Goal: Task Accomplishment & Management: Complete application form

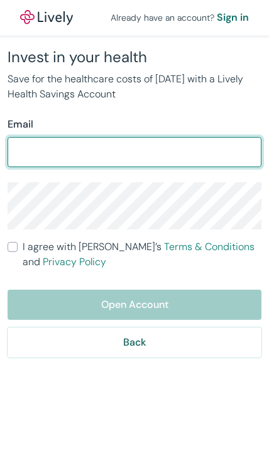
click at [131, 148] on input "Email" at bounding box center [135, 152] width 254 height 25
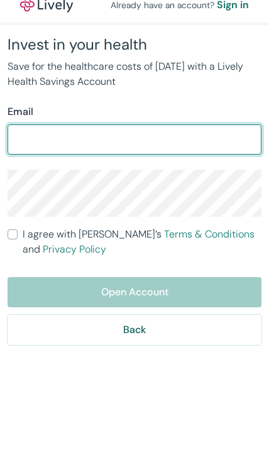
type input "[EMAIL_ADDRESS][DOMAIN_NAME]"
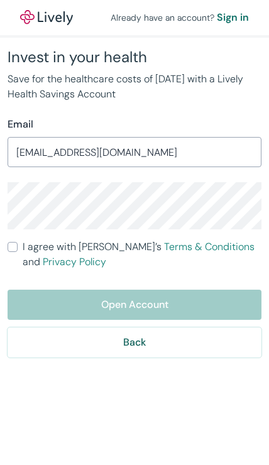
scroll to position [0, 0]
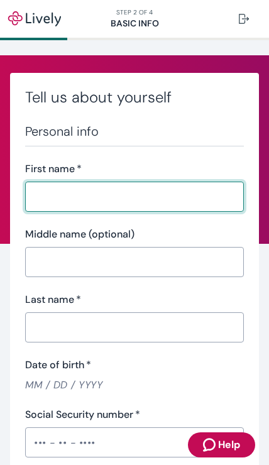
click at [133, 189] on input "First name   *" at bounding box center [130, 196] width 210 height 25
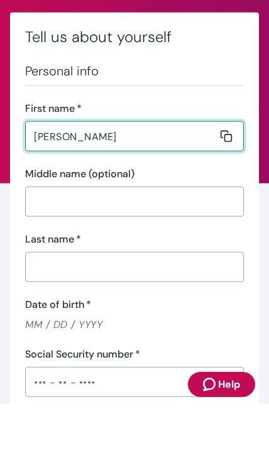
type input "[PERSON_NAME]"
click at [133, 250] on input "Middle name (optional)" at bounding box center [130, 262] width 210 height 25
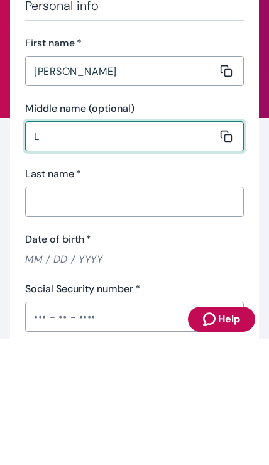
type input "L"
click at [119, 315] on input "Last name   *" at bounding box center [130, 327] width 210 height 25
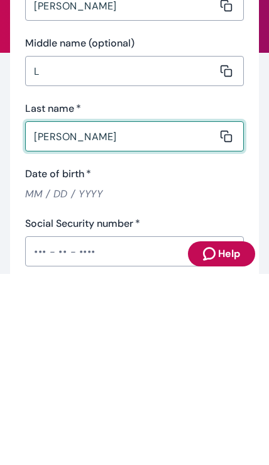
type input "[PERSON_NAME]"
click at [94, 378] on input "Date of birth   *" at bounding box center [134, 385] width 219 height 14
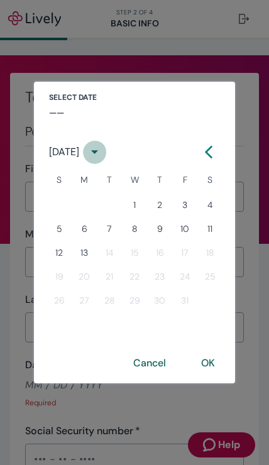
click at [103, 158] on icon "calendar view is open, switch to year view" at bounding box center [94, 151] width 17 height 17
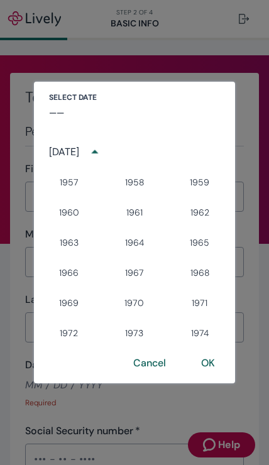
scroll to position [544, 0]
click at [202, 216] on button "1962" at bounding box center [199, 212] width 45 height 23
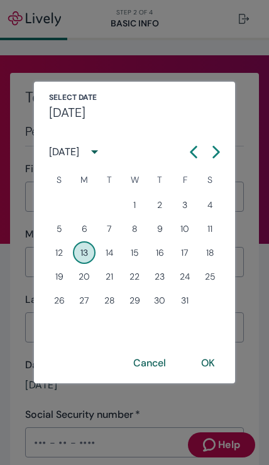
click at [86, 110] on h4 "Mon, Aug 13" at bounding box center [67, 112] width 36 height 19
click at [103, 156] on icon "calendar view is open, switch to year view" at bounding box center [94, 151] width 17 height 17
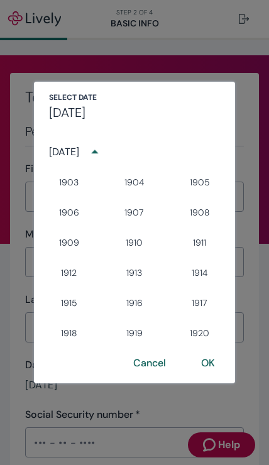
scroll to position [501, 0]
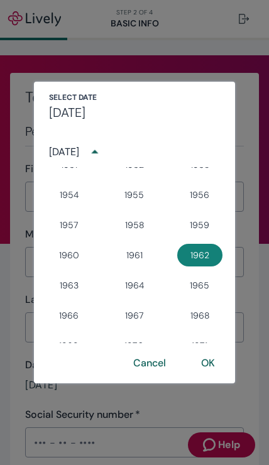
click at [103, 155] on icon "year view is open, switch to calendar view" at bounding box center [94, 151] width 17 height 17
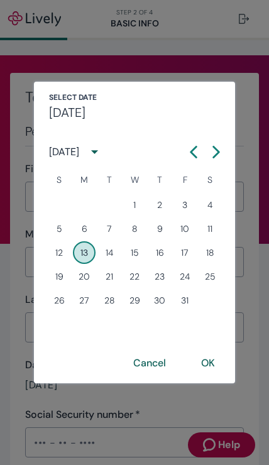
click at [189, 153] on icon "Calendar left arrow" at bounding box center [193, 152] width 13 height 13
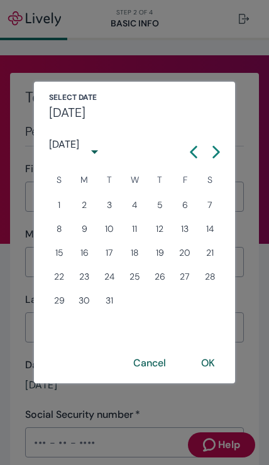
click at [189, 153] on icon "Calendar left arrow" at bounding box center [193, 152] width 13 height 13
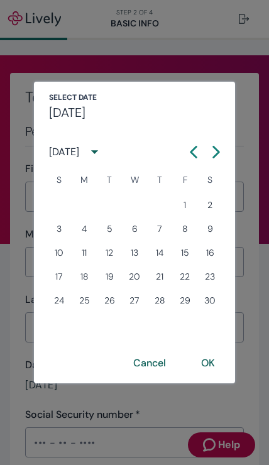
click at [189, 161] on button "Previous month" at bounding box center [193, 152] width 23 height 23
click at [189, 153] on icon "Calendar left arrow" at bounding box center [193, 152] width 13 height 13
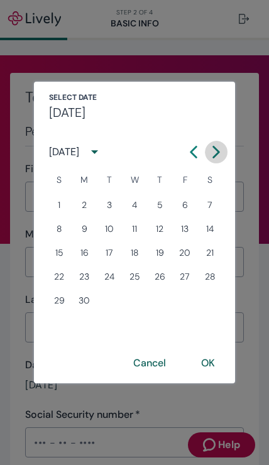
click at [220, 155] on icon "Calendar right arrow" at bounding box center [216, 152] width 13 height 13
click at [133, 304] on button "30" at bounding box center [134, 300] width 23 height 23
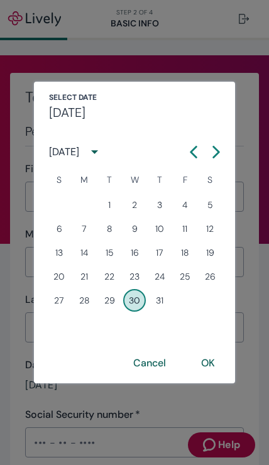
type input "05 / 30 / 1962"
click at [217, 363] on button "OK" at bounding box center [208, 363] width 44 height 30
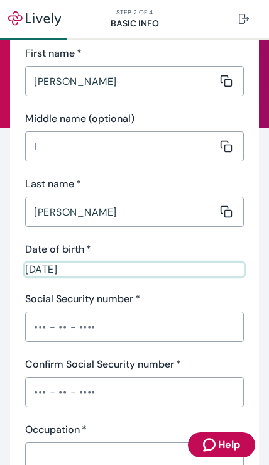
scroll to position [132, 0]
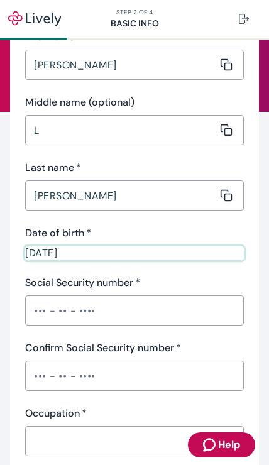
click at [91, 304] on input "Social Security number   *" at bounding box center [134, 310] width 219 height 25
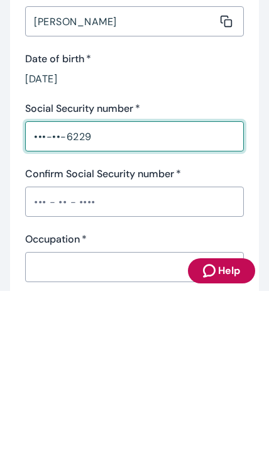
type input "•••-••-6229"
click at [113, 363] on input "Confirm Social Security number   *" at bounding box center [134, 375] width 219 height 25
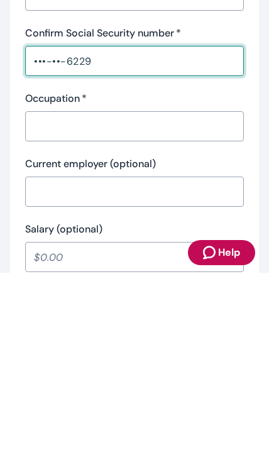
scroll to position [257, 0]
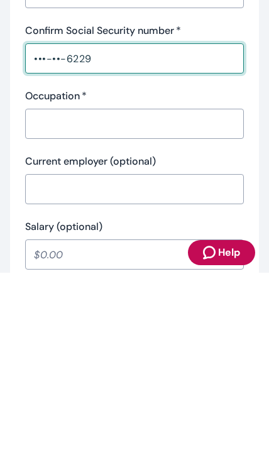
type input "•••-••-6229"
click at [189, 304] on input "Occupation   *" at bounding box center [130, 316] width 210 height 25
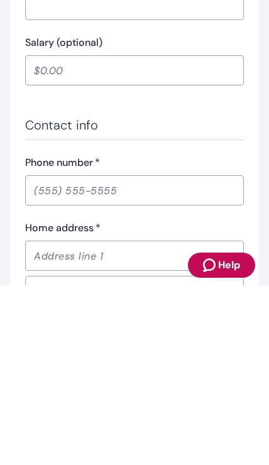
scroll to position [453, 0]
type input "Retired"
click at [137, 358] on input "Phone number   *" at bounding box center [134, 370] width 219 height 25
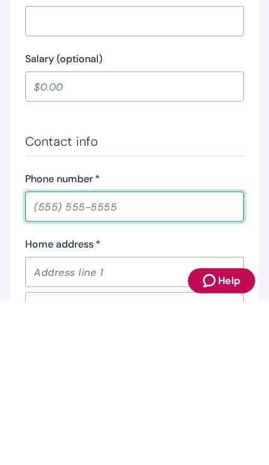
type input "(906) 280-6819"
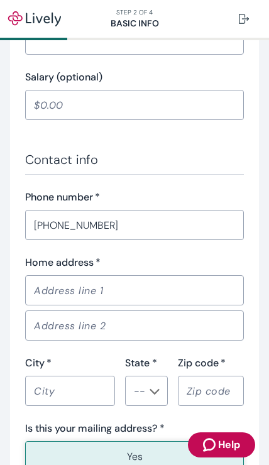
scroll to position [609, 0]
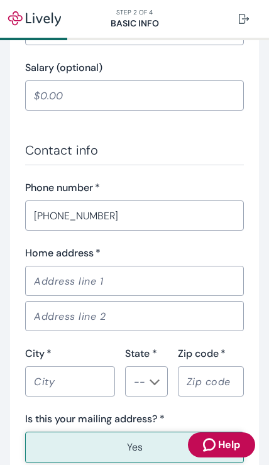
click at [152, 270] on input "Home address   *" at bounding box center [130, 280] width 210 height 25
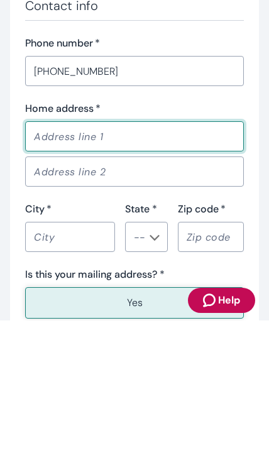
type input "724 So 10th St"
type input "Escanaba"
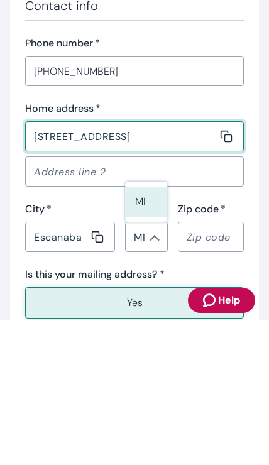
type input "MI"
type input "49829"
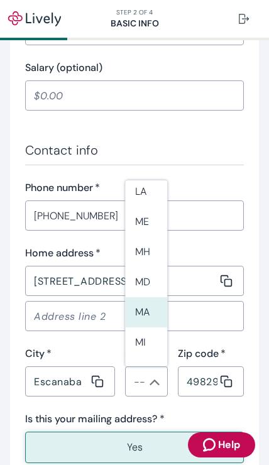
scroll to position [648, 0]
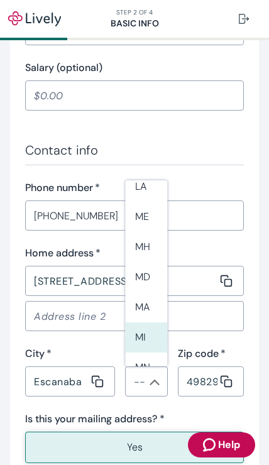
click at [150, 323] on li "MI" at bounding box center [146, 338] width 42 height 30
type input "MI"
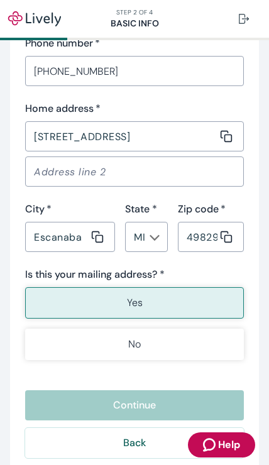
scroll to position [779, 0]
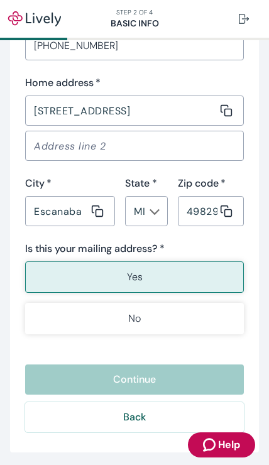
click at [140, 280] on p "Yes" at bounding box center [135, 277] width 16 height 15
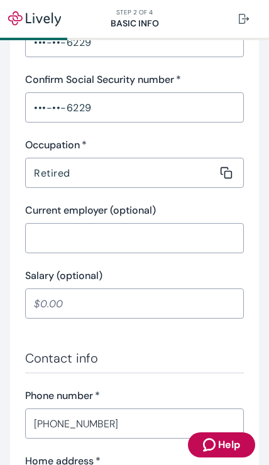
scroll to position [402, 0]
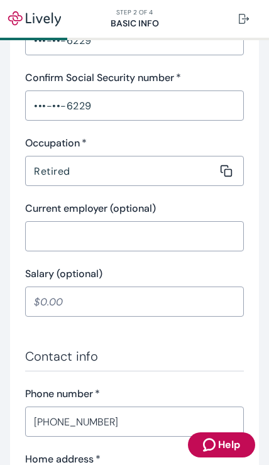
click at [116, 299] on input "Salary (optional)" at bounding box center [134, 301] width 219 height 25
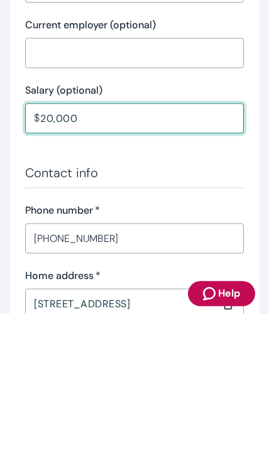
scroll to position [445, 0]
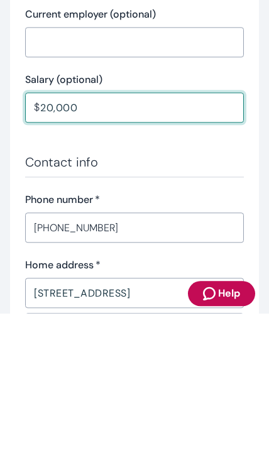
type input "20,000.00"
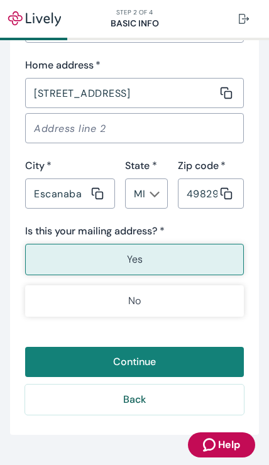
scroll to position [797, 0]
click at [148, 258] on button "Yes" at bounding box center [134, 259] width 219 height 31
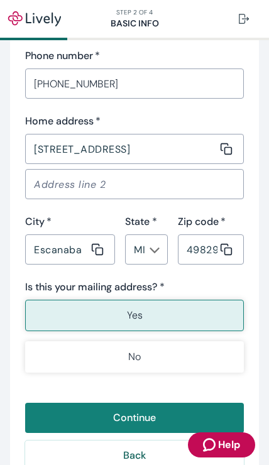
scroll to position [739, 0]
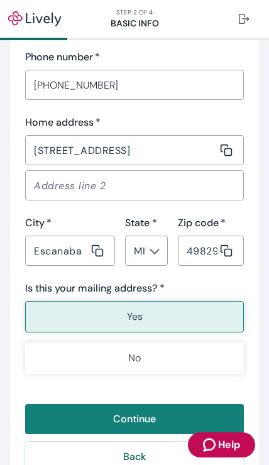
click at [137, 150] on input "724 So 10th St" at bounding box center [121, 150] width 192 height 25
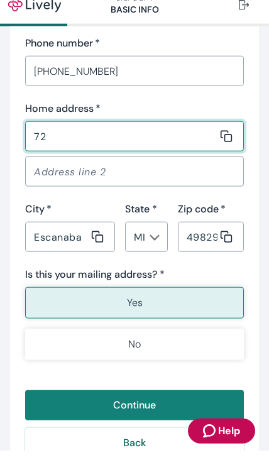
type input "7"
type input "724 So 10th Street"
click at [73, 243] on input "Escanaba" at bounding box center [57, 250] width 64 height 25
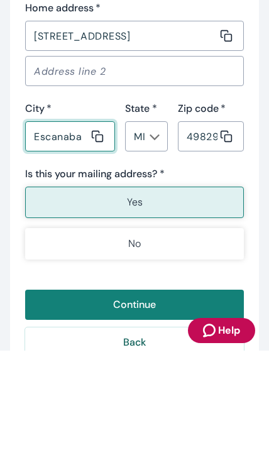
click at [155, 301] on button "Yes" at bounding box center [134, 316] width 219 height 31
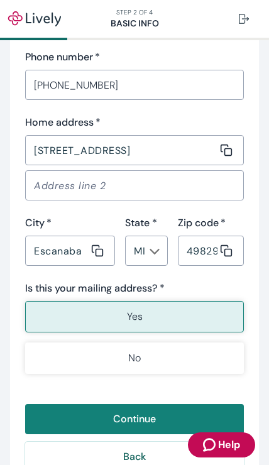
click at [140, 313] on p "Yes" at bounding box center [135, 316] width 16 height 15
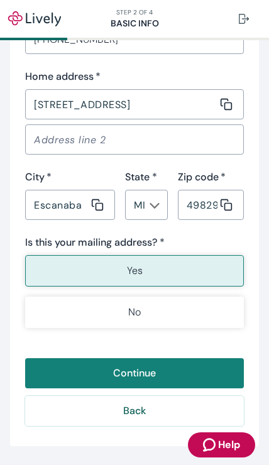
scroll to position [795, 0]
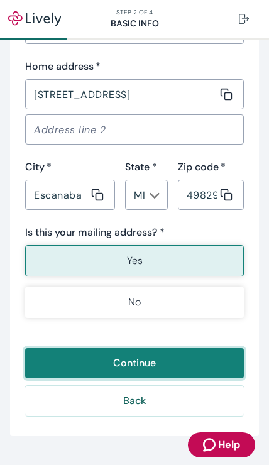
click at [148, 365] on button "Continue" at bounding box center [134, 363] width 219 height 30
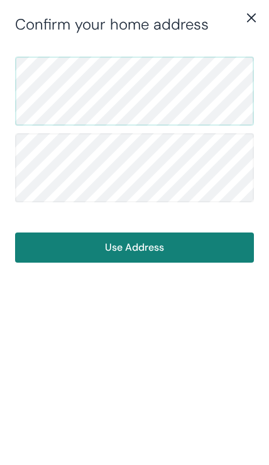
click at [169, 240] on button "Use Address" at bounding box center [134, 248] width 239 height 30
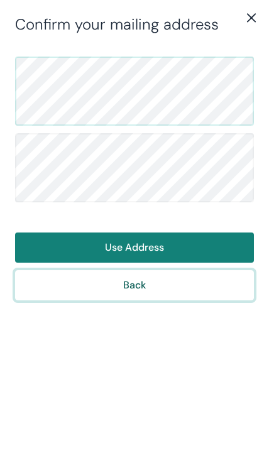
click at [148, 279] on button "Back" at bounding box center [134, 285] width 239 height 30
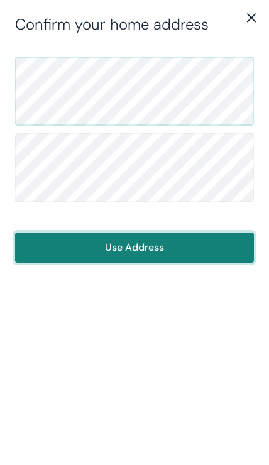
click at [152, 245] on button "Use Address" at bounding box center [134, 248] width 239 height 30
click at [153, 243] on button "Use Address" at bounding box center [134, 248] width 239 height 30
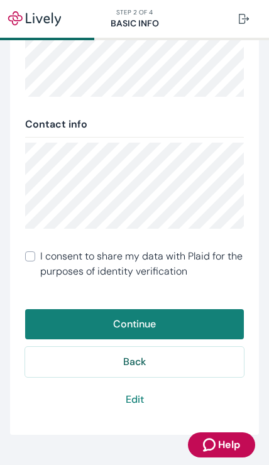
scroll to position [265, 0]
click at [31, 259] on input "I consent to share my data with Plaid for the purposes of identity verification" at bounding box center [30, 257] width 10 height 10
checkbox input "true"
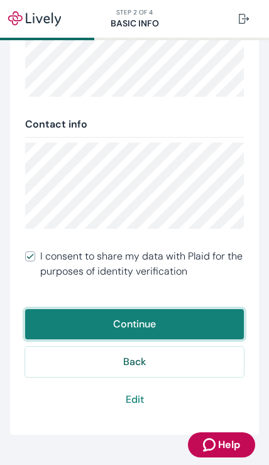
click at [149, 329] on button "Continue" at bounding box center [134, 324] width 219 height 30
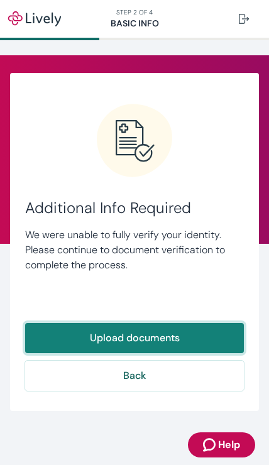
click at [148, 338] on button "Upload documents" at bounding box center [134, 338] width 219 height 30
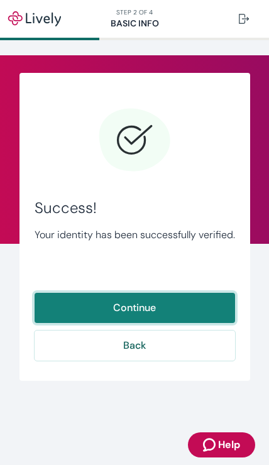
click at [150, 306] on button "Continue" at bounding box center [135, 308] width 201 height 30
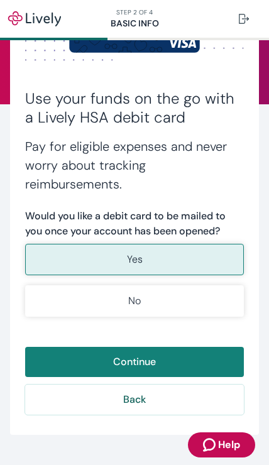
scroll to position [140, 0]
click at [144, 258] on button "Yes" at bounding box center [134, 259] width 219 height 31
click at [150, 265] on button "Yes" at bounding box center [134, 259] width 219 height 31
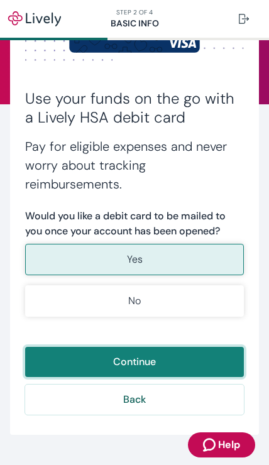
click at [148, 365] on button "Continue" at bounding box center [134, 362] width 219 height 30
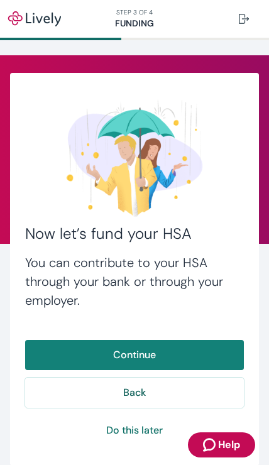
click at [150, 356] on button "Continue" at bounding box center [134, 355] width 219 height 30
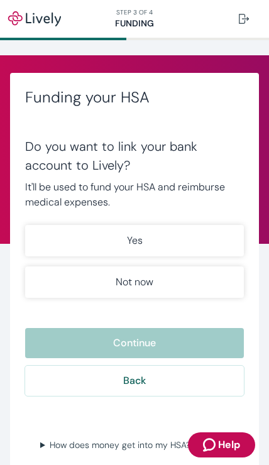
click at [152, 238] on button "Yes" at bounding box center [134, 240] width 219 height 31
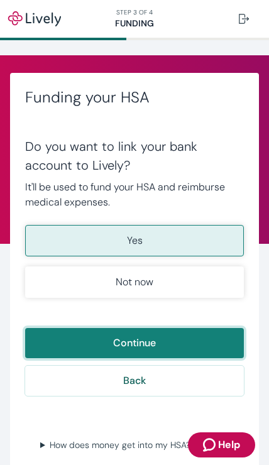
click at [148, 342] on button "Continue" at bounding box center [134, 343] width 219 height 30
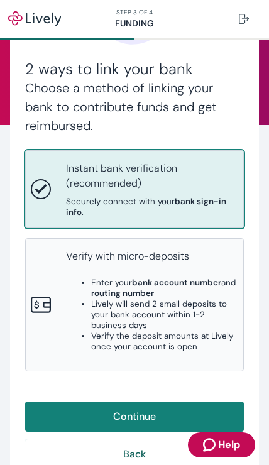
scroll to position [123, 0]
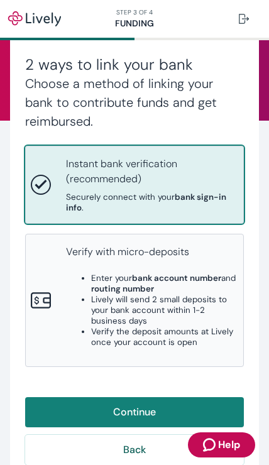
click at [211, 176] on p "Instant bank verification (recommended)" at bounding box center [152, 172] width 172 height 30
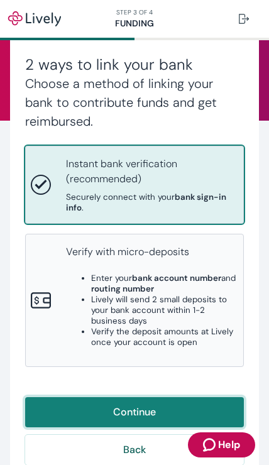
click at [147, 397] on button "Continue" at bounding box center [134, 412] width 219 height 30
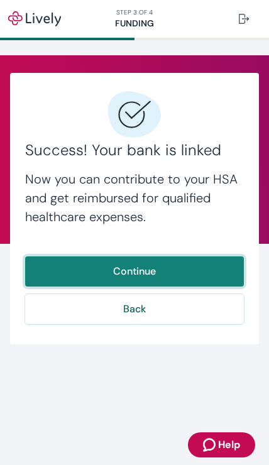
click at [148, 268] on button "Continue" at bounding box center [134, 272] width 219 height 30
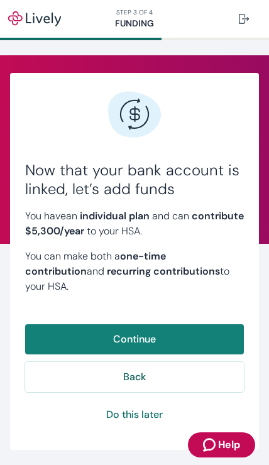
click at [147, 328] on button "Continue" at bounding box center [134, 339] width 219 height 30
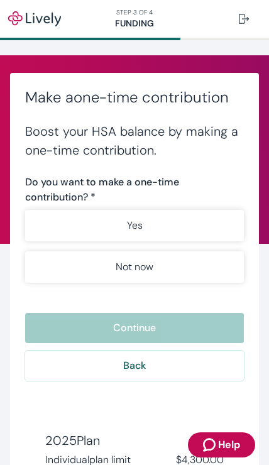
click at [160, 265] on button "Not now" at bounding box center [134, 267] width 219 height 31
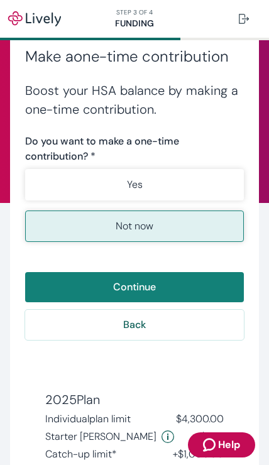
scroll to position [33, 0]
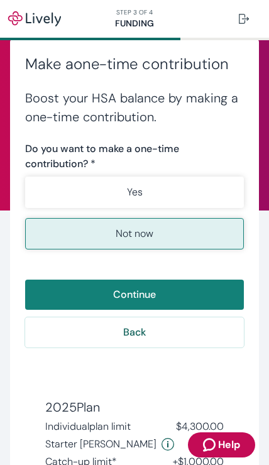
click at [150, 185] on button "Yes" at bounding box center [134, 192] width 219 height 31
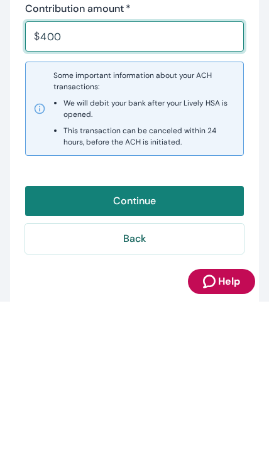
scroll to position [135, 0]
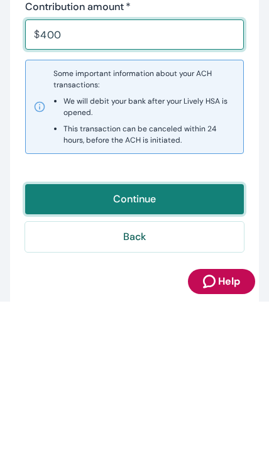
click at [135, 348] on button "Continue" at bounding box center [134, 363] width 219 height 30
type input "400.00"
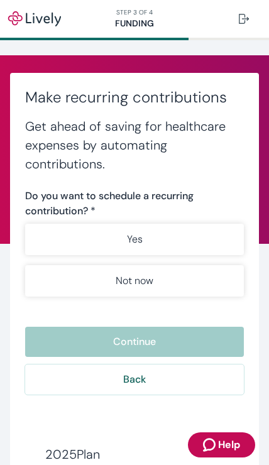
click at [148, 233] on button "Yes" at bounding box center [134, 239] width 219 height 31
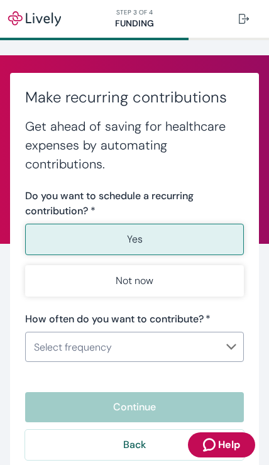
click at [221, 346] on body "Help STEP 3 OF 4 Funding Make recurring contributions Get ahead of saving for h…" at bounding box center [134, 232] width 269 height 465
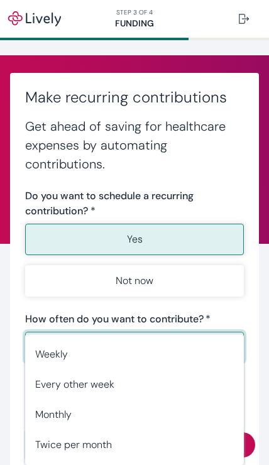
click at [64, 416] on span "Monthly" at bounding box center [134, 414] width 199 height 15
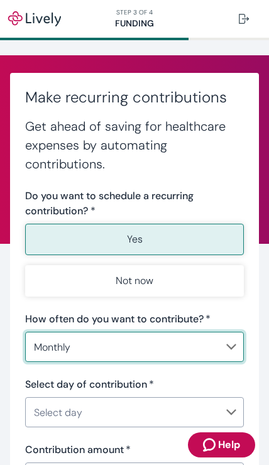
click at [226, 351] on body "Help STEP 3 OF 4 Funding Make recurring contributions Get ahead of saving for h…" at bounding box center [134, 232] width 269 height 465
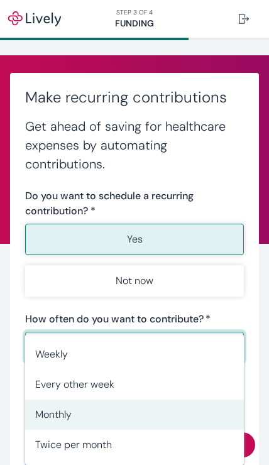
click at [102, 445] on span "Twice per month" at bounding box center [134, 445] width 199 height 15
type input "TwicePerMonth"
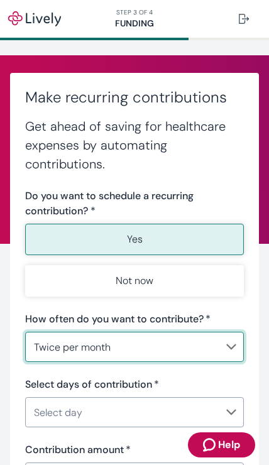
click at [229, 351] on body "Help STEP 3 OF 4 Funding Make recurring contributions Get ahead of saving for h…" at bounding box center [134, 232] width 269 height 465
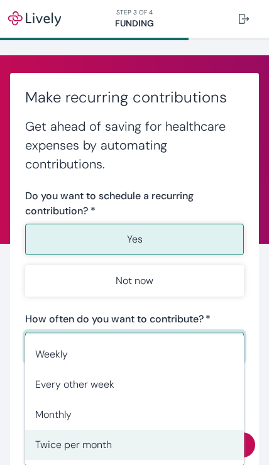
click at [162, 443] on span "Twice per month" at bounding box center [134, 445] width 199 height 15
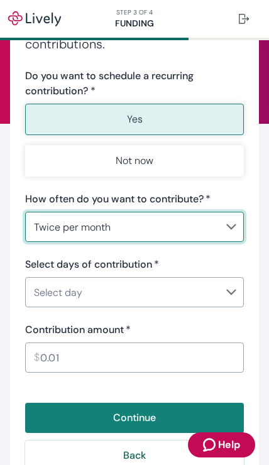
scroll to position [135, 0]
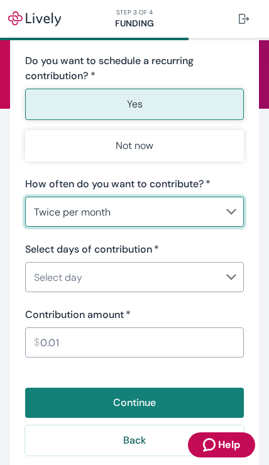
click at [228, 276] on body "Help STEP 3 OF 4 Funding Make recurring contributions Get ahead of saving for h…" at bounding box center [134, 232] width 269 height 465
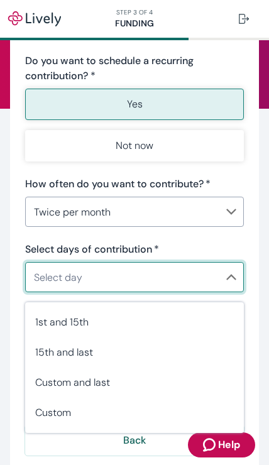
click at [70, 324] on span "1st and 15th" at bounding box center [134, 322] width 199 height 15
type input "TwicePerMonth1stAnd15th"
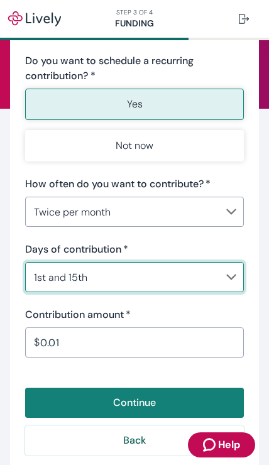
click at [133, 346] on input "0.01" at bounding box center [142, 342] width 204 height 25
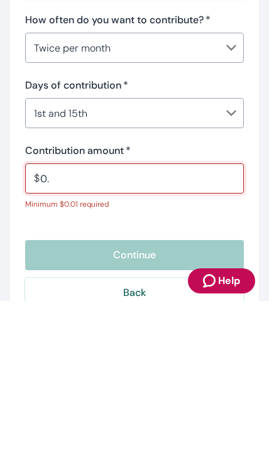
type input "0"
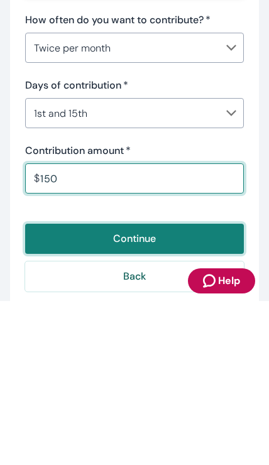
click at [141, 388] on button "Continue" at bounding box center [134, 403] width 219 height 30
type input "150.00"
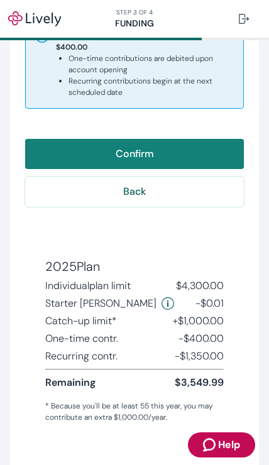
scroll to position [340, 0]
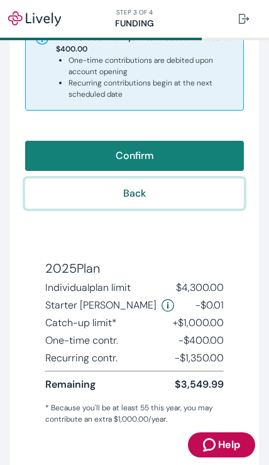
click at [140, 189] on button "Back" at bounding box center [134, 194] width 219 height 30
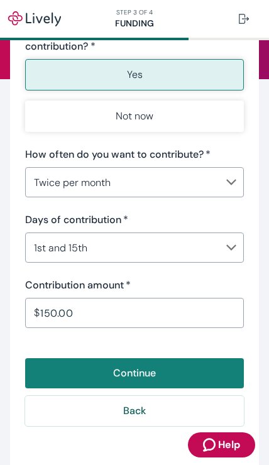
scroll to position [164, 0]
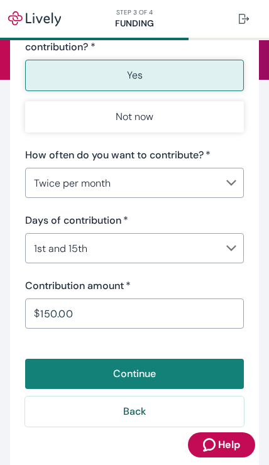
click at [85, 315] on input "150.00" at bounding box center [142, 313] width 204 height 25
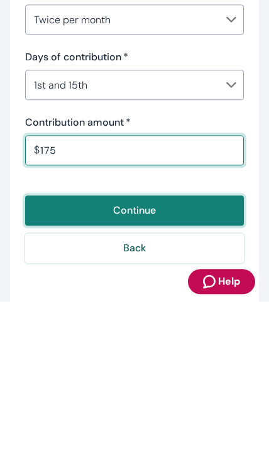
click at [162, 359] on button "Continue" at bounding box center [134, 374] width 219 height 30
type input "175.00"
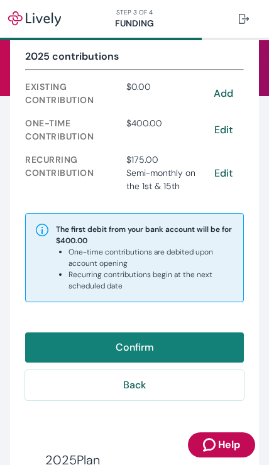
scroll to position [147, 0]
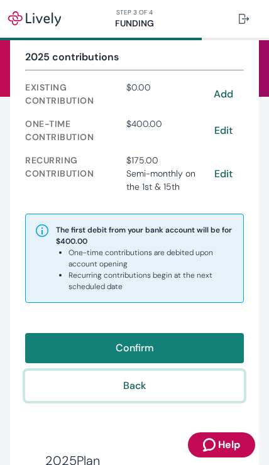
click at [145, 386] on button "Back" at bounding box center [134, 386] width 219 height 30
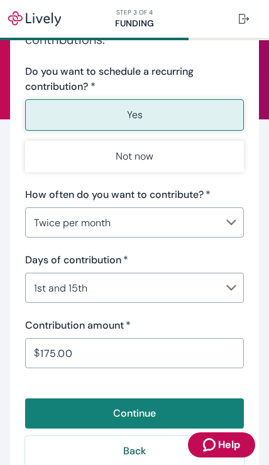
scroll to position [125, 0]
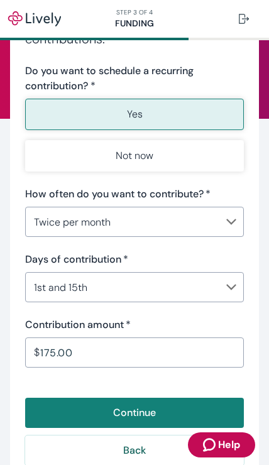
click at [83, 356] on input "175.00" at bounding box center [142, 352] width 204 height 25
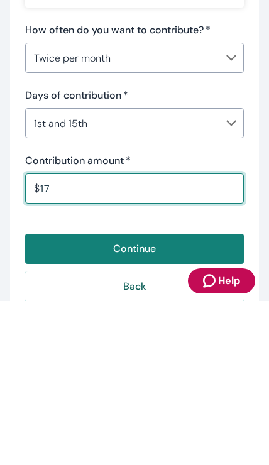
type input "1"
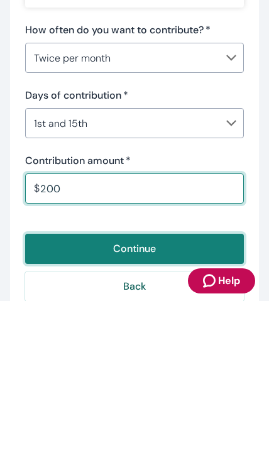
click at [152, 398] on button "Continue" at bounding box center [134, 413] width 219 height 30
type input "200.00"
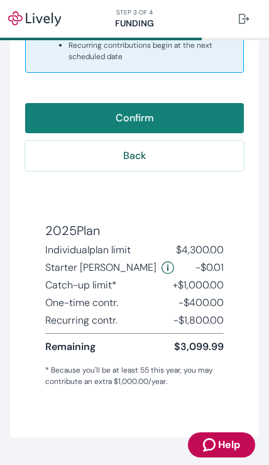
scroll to position [377, 0]
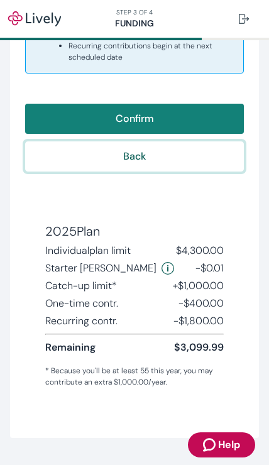
click at [149, 152] on button "Back" at bounding box center [134, 156] width 219 height 30
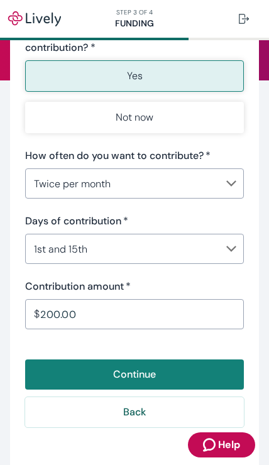
scroll to position [170, 0]
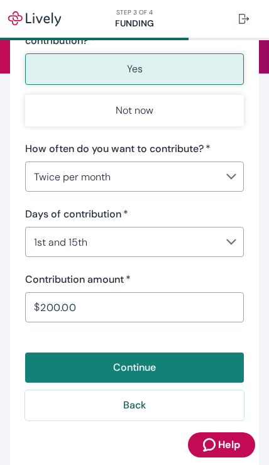
click at [89, 314] on input "200.00" at bounding box center [142, 307] width 204 height 25
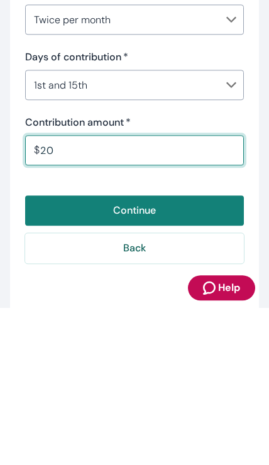
type input "2"
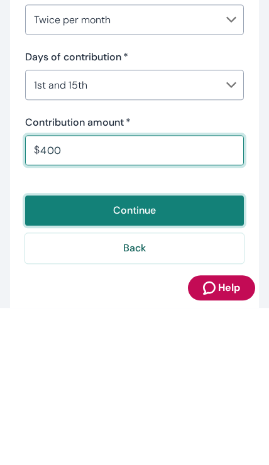
click at [142, 353] on button "Continue" at bounding box center [134, 368] width 219 height 30
type input "400.00"
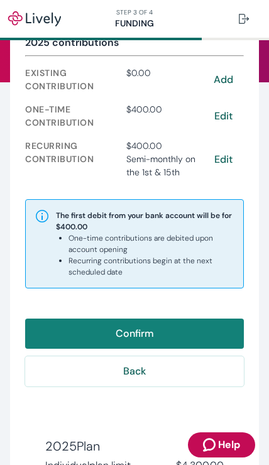
scroll to position [172, 0]
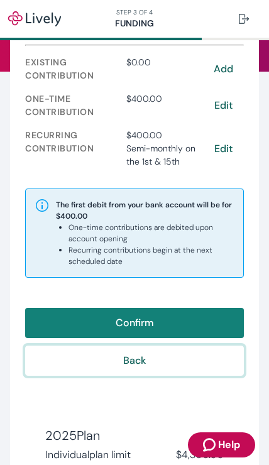
click at [145, 360] on button "Back" at bounding box center [134, 361] width 219 height 30
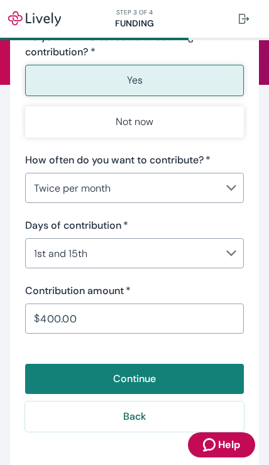
scroll to position [194, 0]
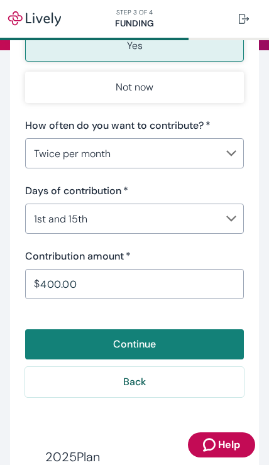
click at [96, 285] on input "400.00" at bounding box center [142, 284] width 204 height 25
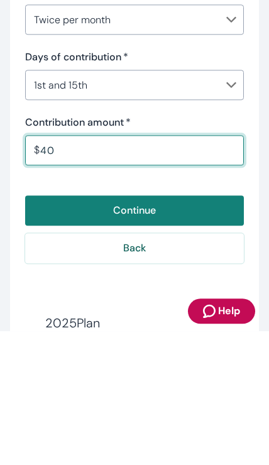
type input "4"
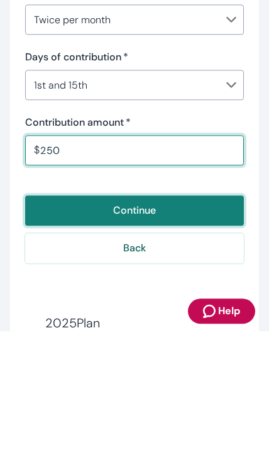
click at [157, 329] on button "Continue" at bounding box center [134, 344] width 219 height 30
type input "250.00"
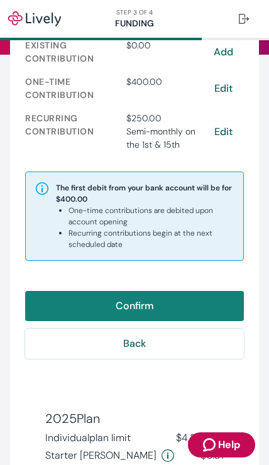
scroll to position [191, 0]
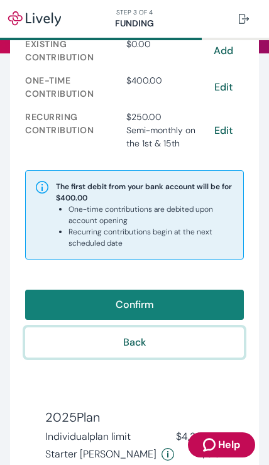
click at [146, 338] on button "Back" at bounding box center [134, 343] width 219 height 30
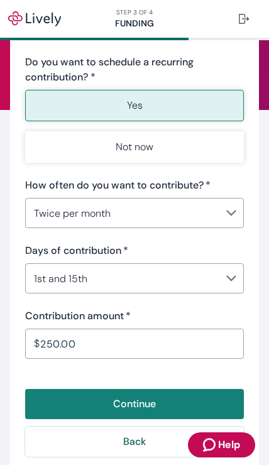
scroll to position [135, 0]
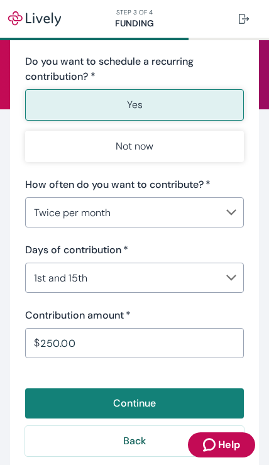
click at [233, 209] on body "Help STEP 3 OF 4 Funding Make recurring contributions Get ahead of saving for h…" at bounding box center [134, 232] width 269 height 465
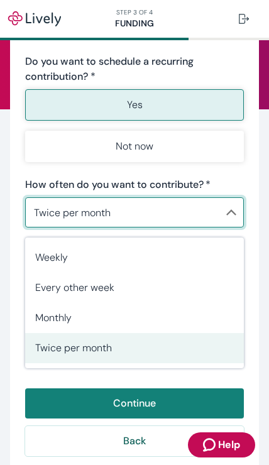
click at [77, 309] on li "Monthly" at bounding box center [134, 318] width 219 height 30
type input "Monthly"
type input "0.01"
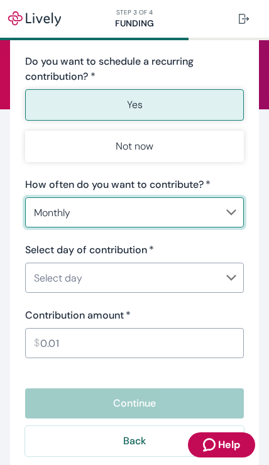
click at [229, 282] on body "Help STEP 3 OF 4 Funding Make recurring contributions Get ahead of saving for h…" at bounding box center [134, 232] width 269 height 465
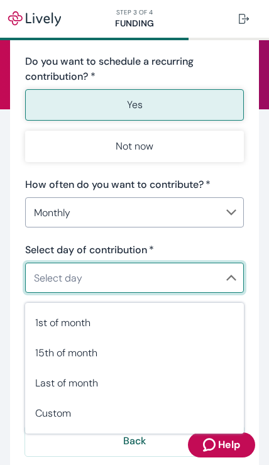
click at [89, 319] on span "1st of month" at bounding box center [134, 323] width 199 height 15
type input "Monthly1st"
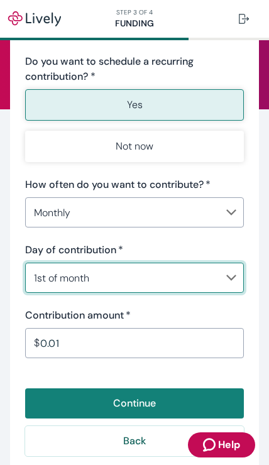
click at [141, 344] on input "0.01" at bounding box center [142, 343] width 204 height 25
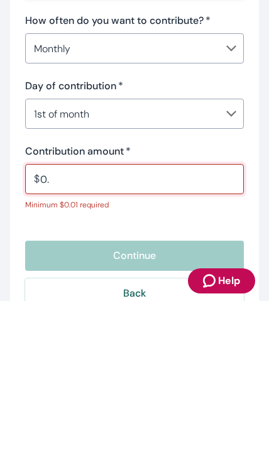
type input "0"
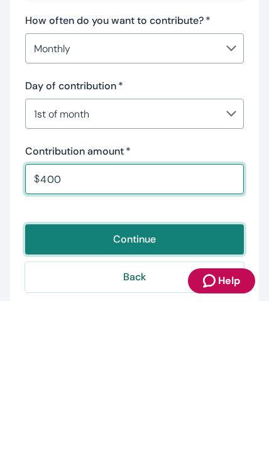
click at [157, 389] on button "Continue" at bounding box center [134, 404] width 219 height 30
type input "400.00"
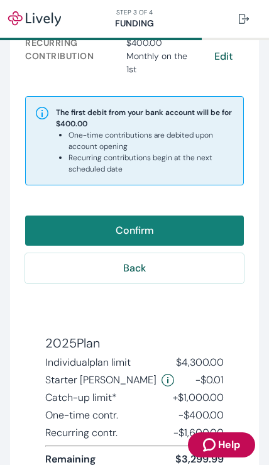
scroll to position [268, 0]
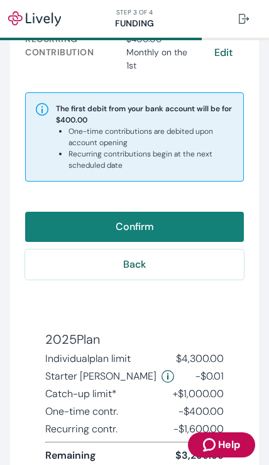
click at [147, 223] on button "Confirm" at bounding box center [134, 227] width 219 height 30
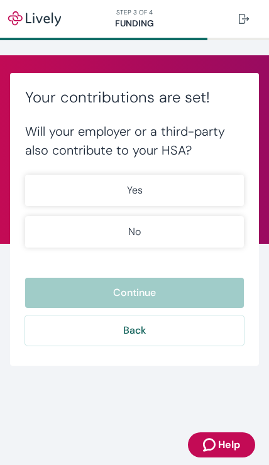
click at [180, 229] on button "No" at bounding box center [134, 231] width 219 height 31
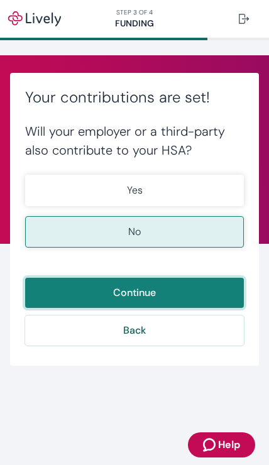
click at [147, 291] on button "Continue" at bounding box center [134, 293] width 219 height 30
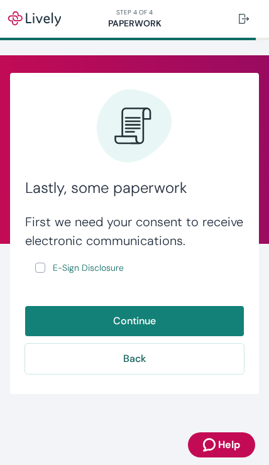
click at [52, 270] on link "E-Sign Disclosure" at bounding box center [88, 268] width 76 height 16
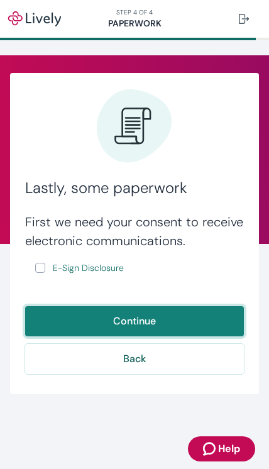
click at [163, 319] on button "Continue" at bounding box center [134, 321] width 219 height 30
